Goal: Information Seeking & Learning: Learn about a topic

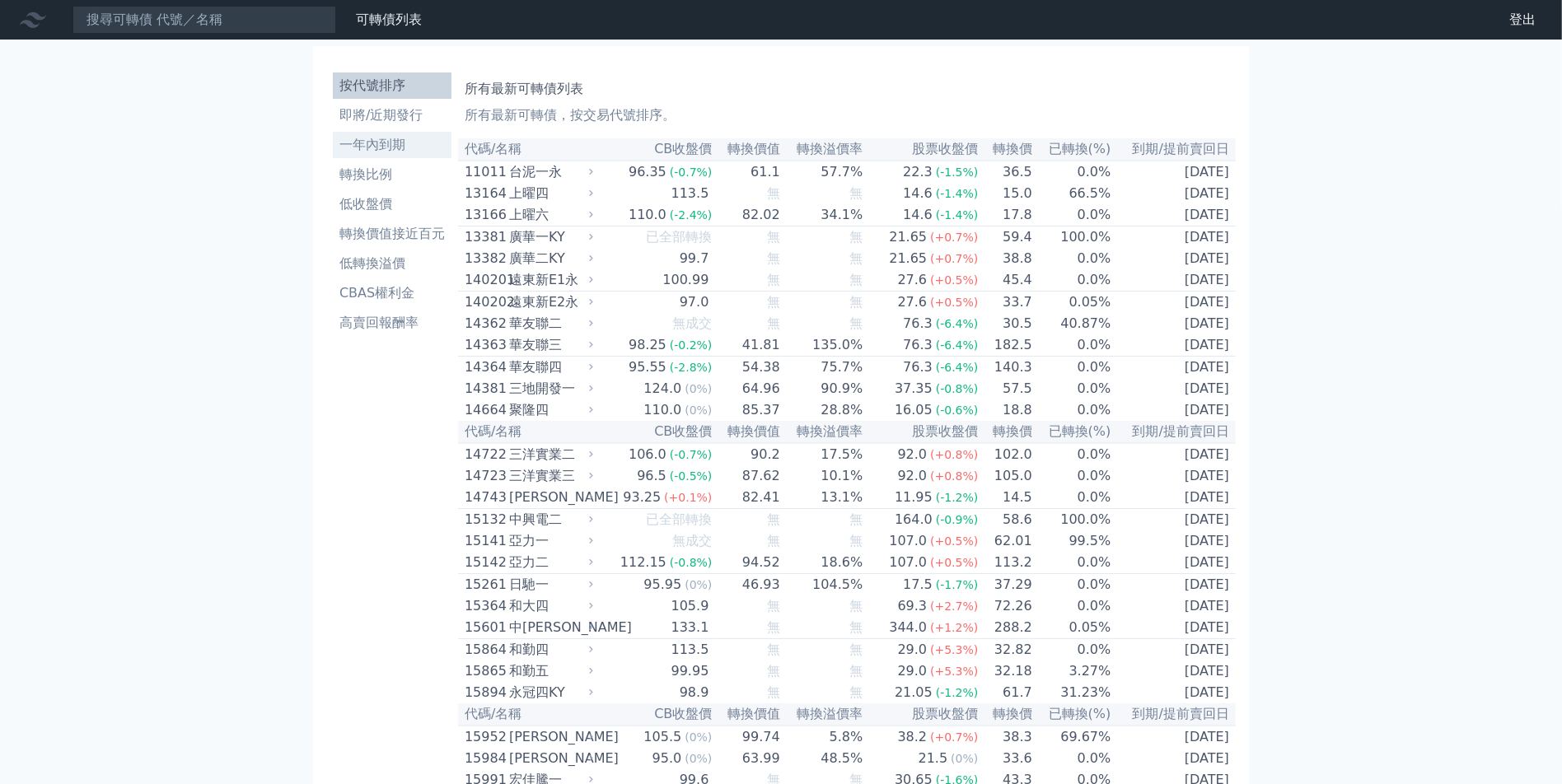
click at [385, 149] on li "一年內到期" at bounding box center [392, 144] width 118 height 20
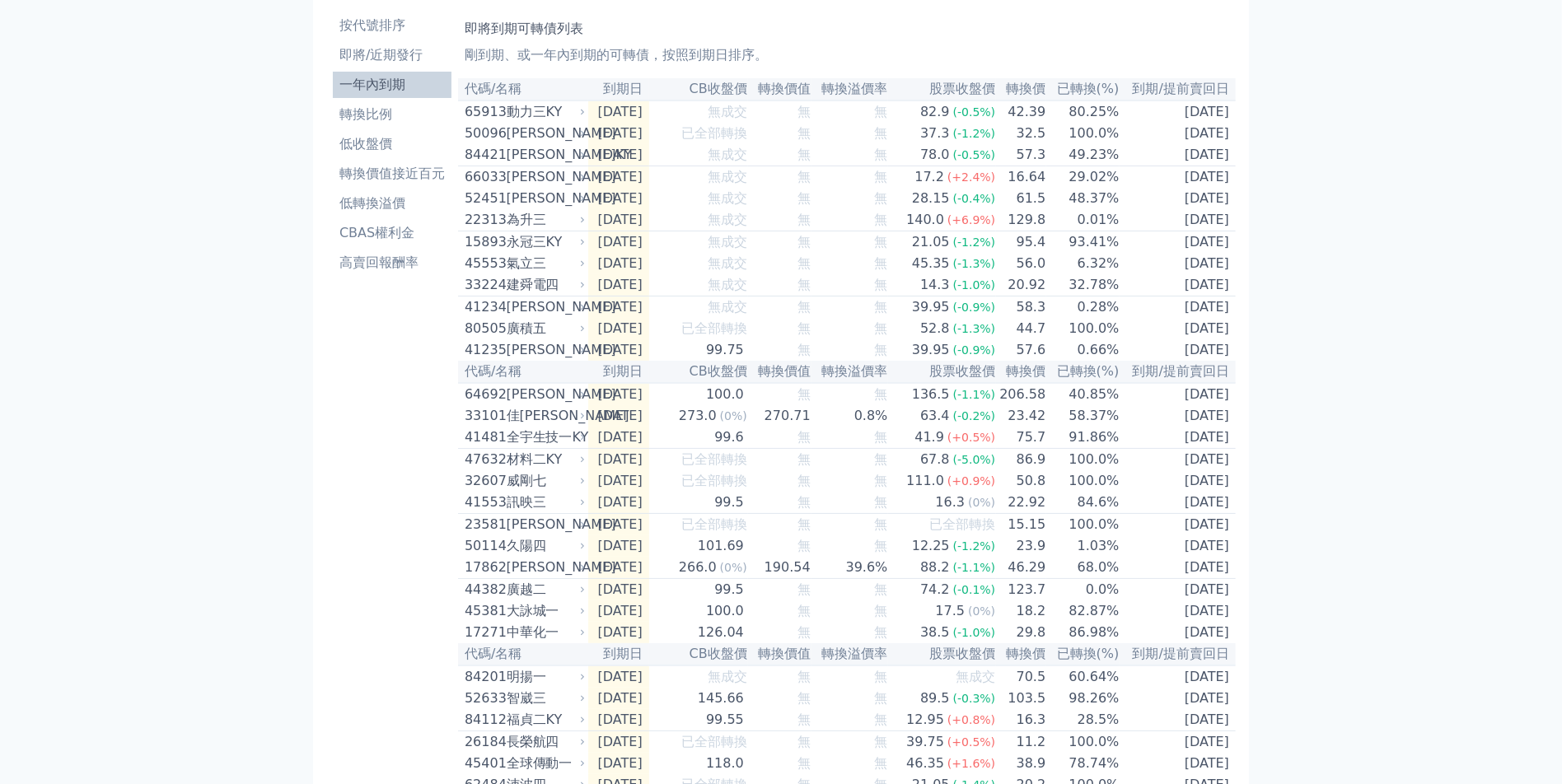
scroll to position [83, 0]
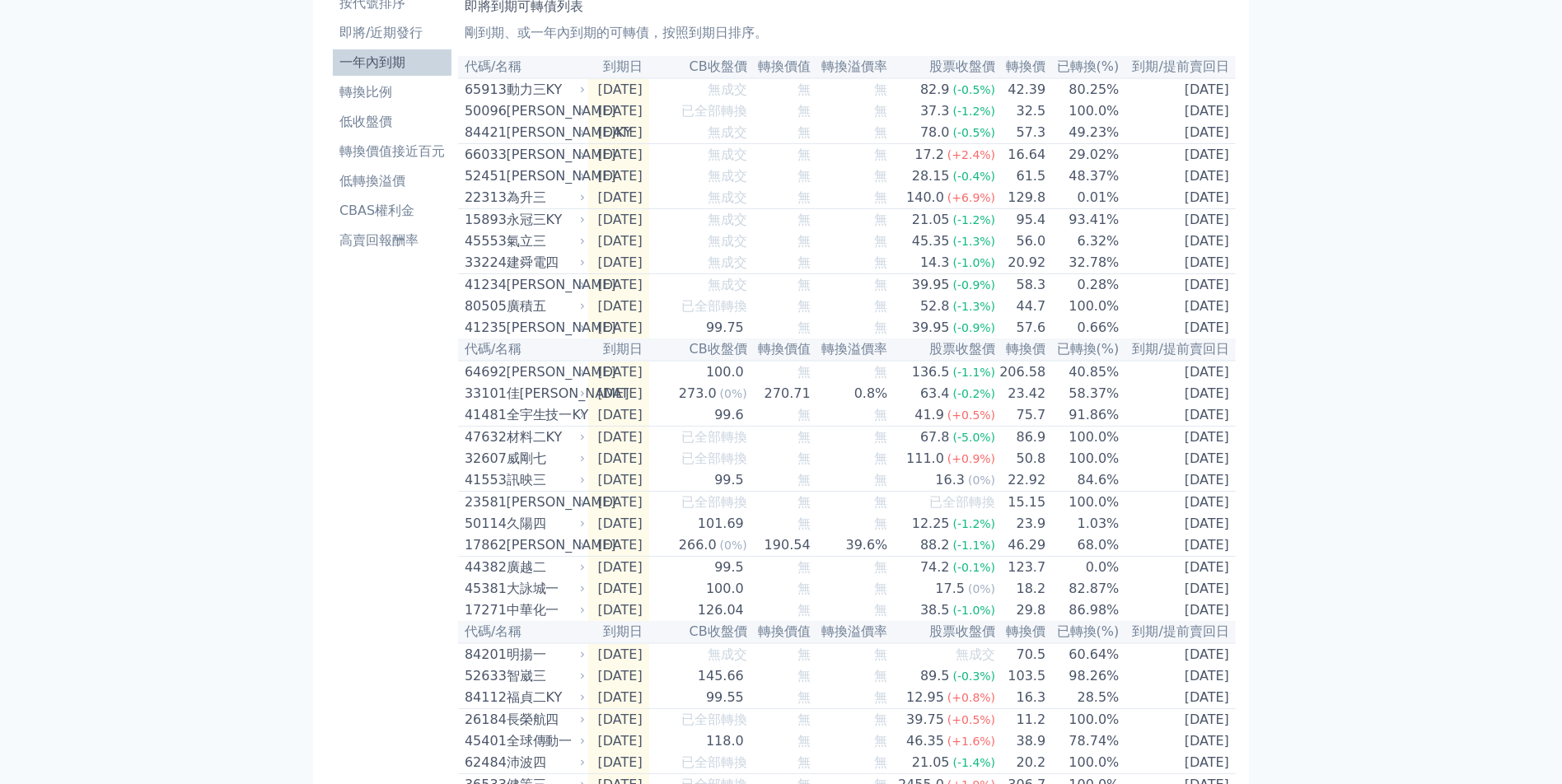
click at [1107, 67] on th "已轉換(%)" at bounding box center [1083, 67] width 73 height 23
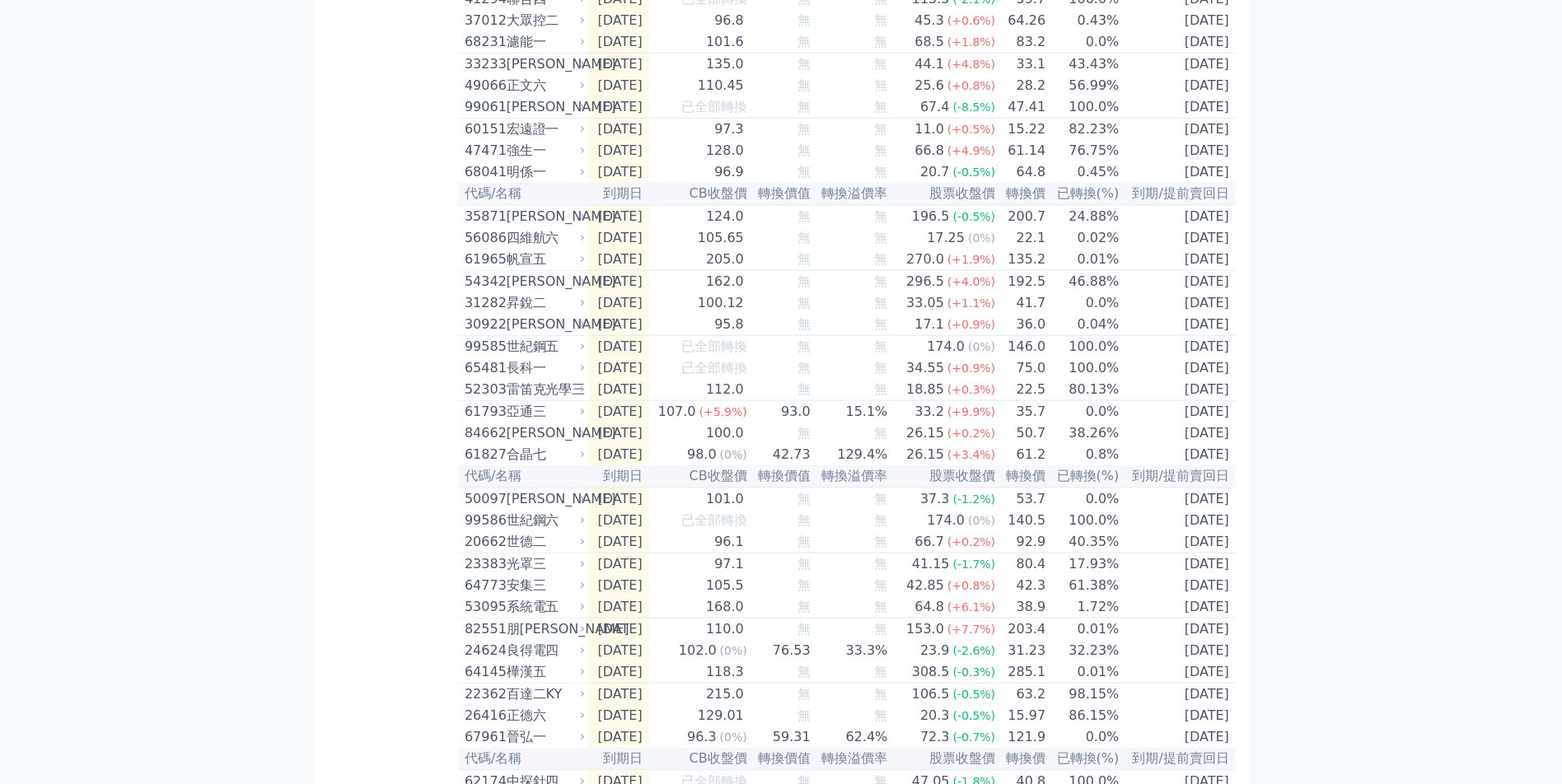
scroll to position [2040, 0]
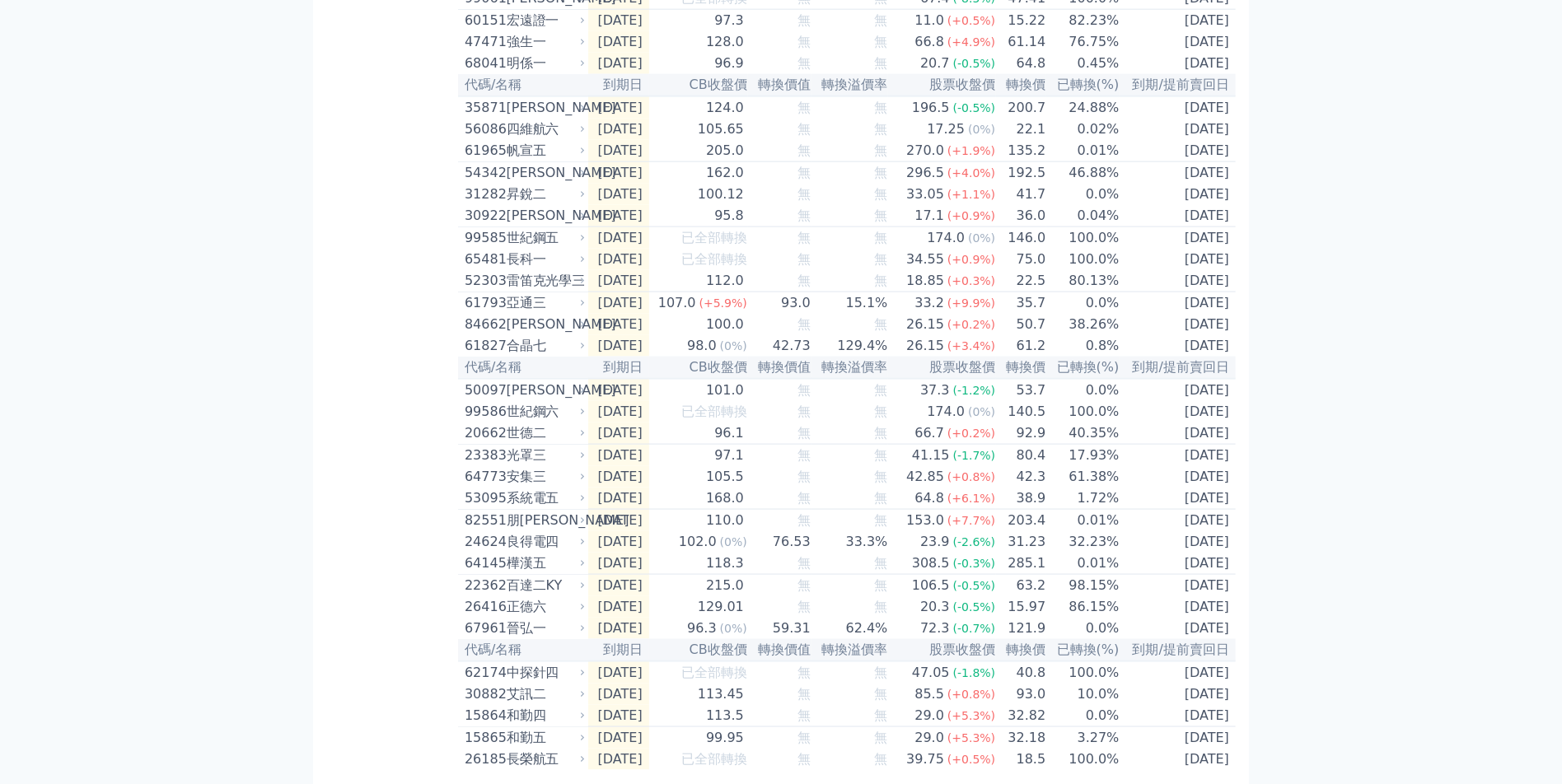
click at [577, 515] on icon at bounding box center [582, 519] width 10 height 10
click at [581, 517] on icon at bounding box center [582, 519] width 3 height 6
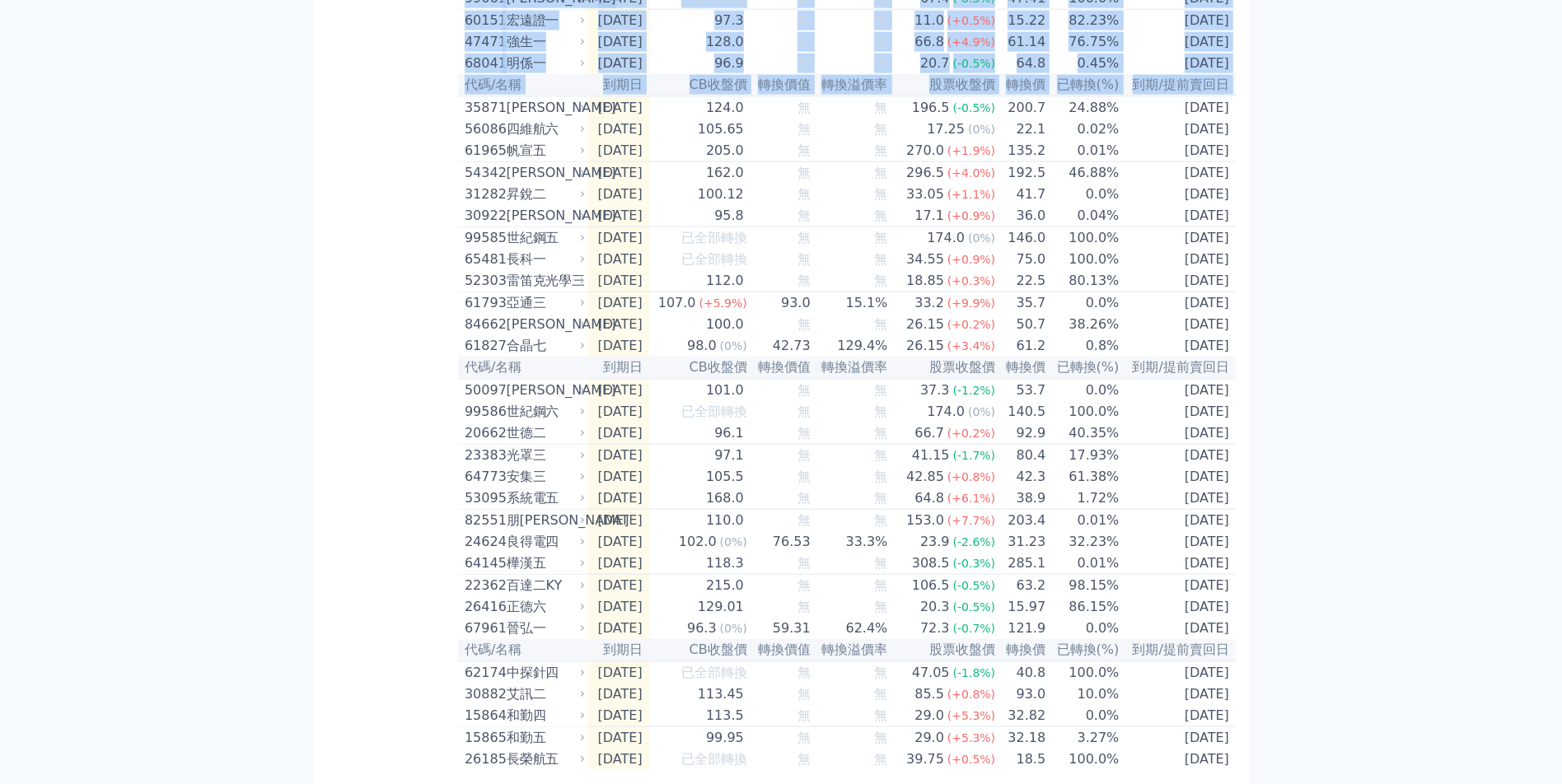
drag, startPoint x: 467, startPoint y: 99, endPoint x: 1243, endPoint y: 102, distance: 776.0
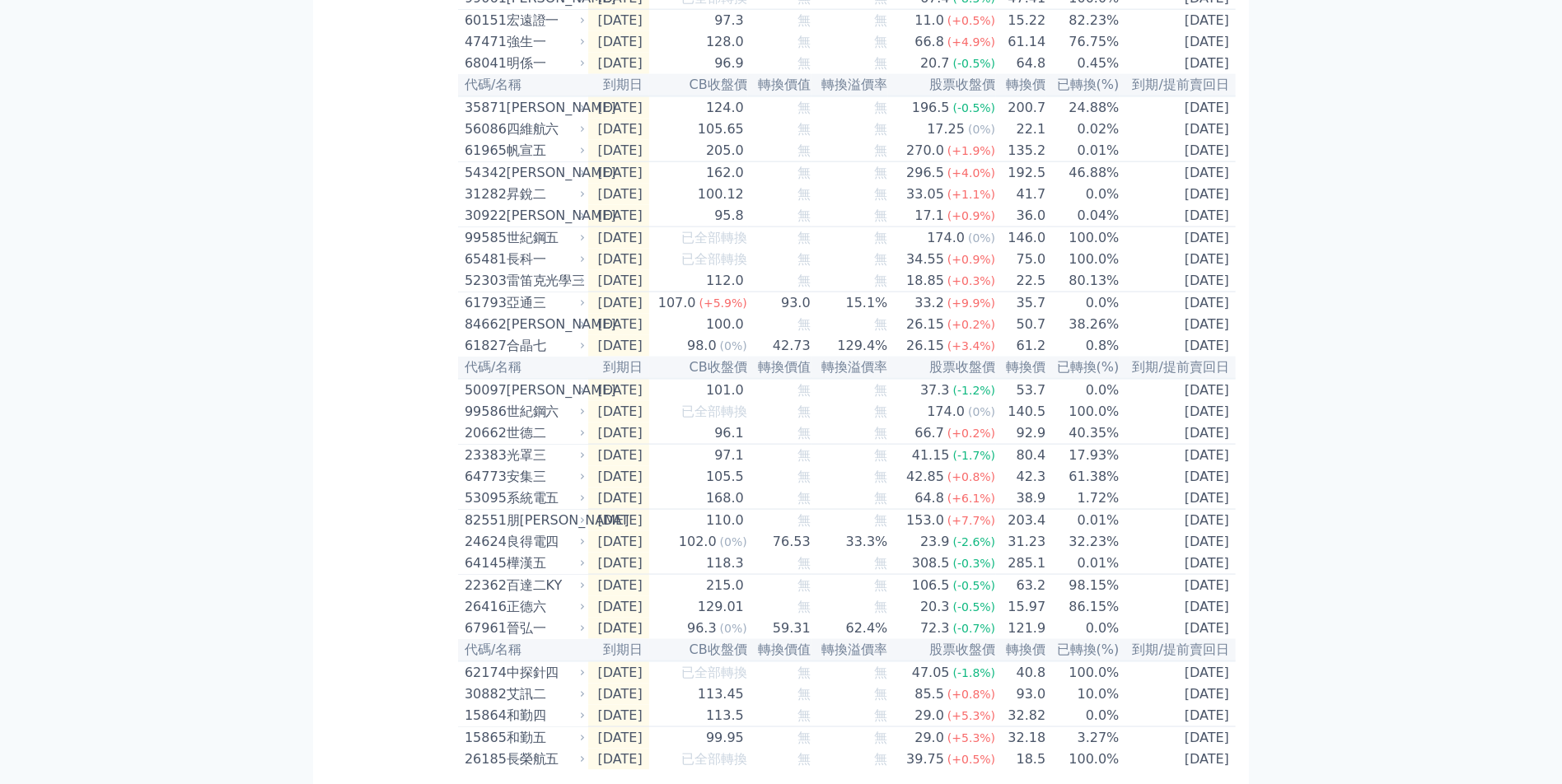
drag, startPoint x: 461, startPoint y: 145, endPoint x: 1220, endPoint y: 782, distance: 990.9
copy table
